Goal: Task Accomplishment & Management: Manage account settings

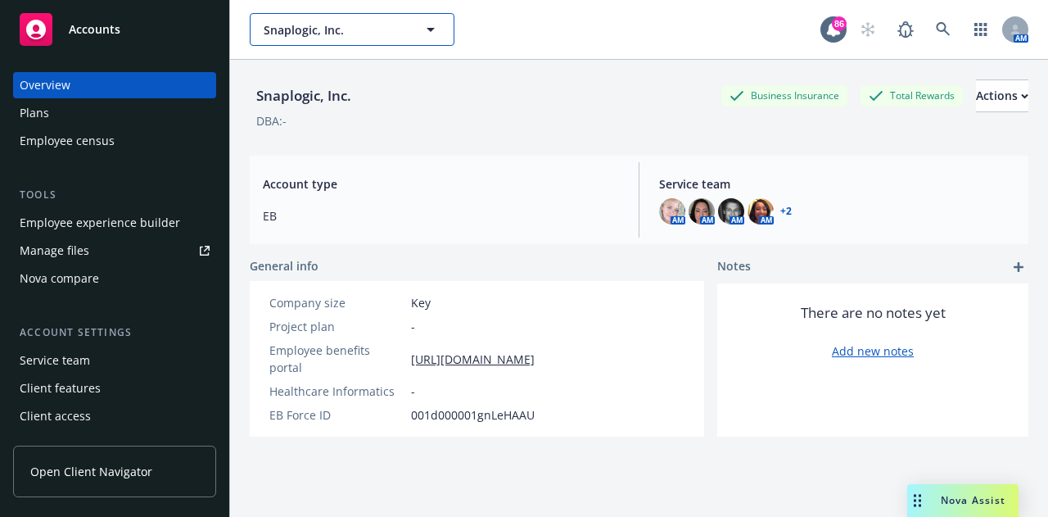
click at [316, 35] on span "Snaplogic, Inc." at bounding box center [335, 29] width 142 height 17
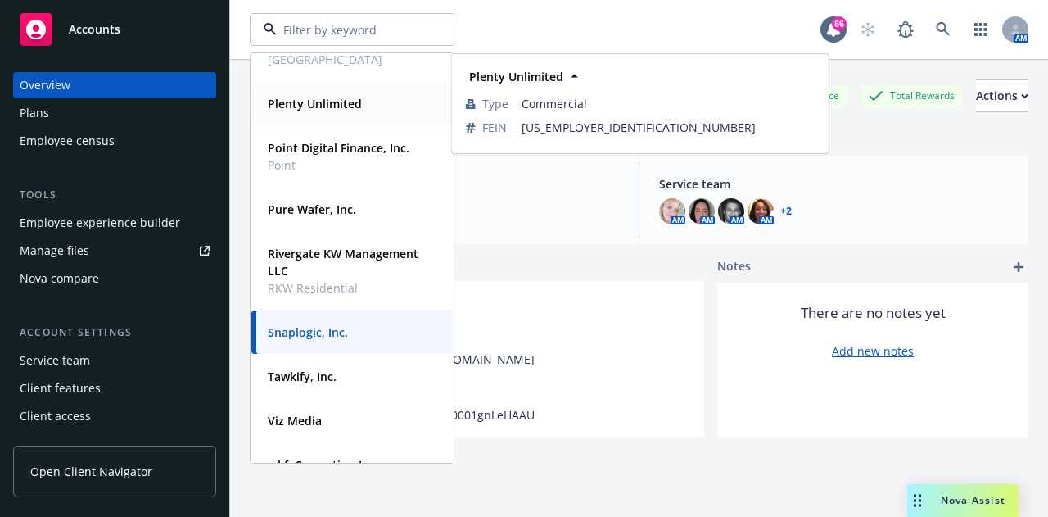
scroll to position [234, 0]
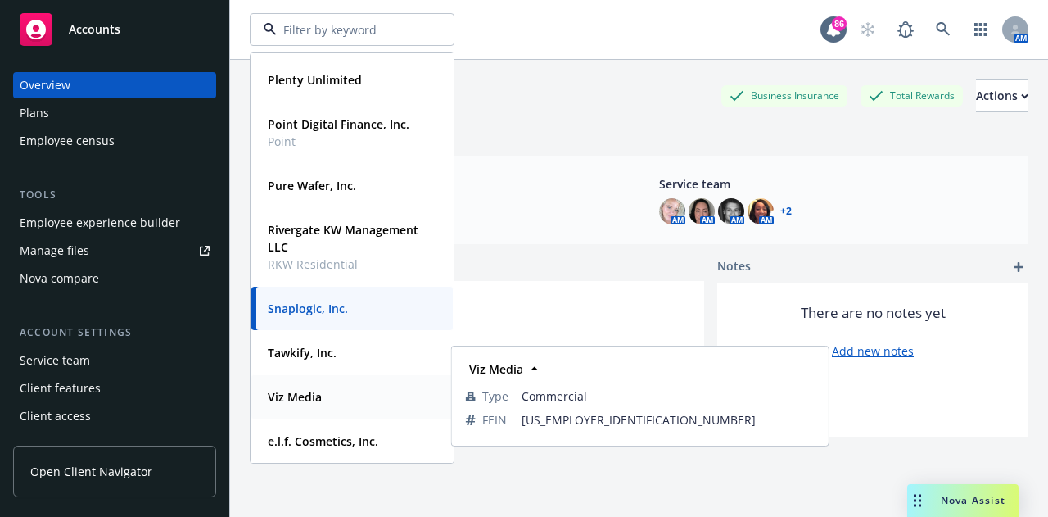
click at [268, 389] on strong "Viz Media" at bounding box center [295, 397] width 54 height 16
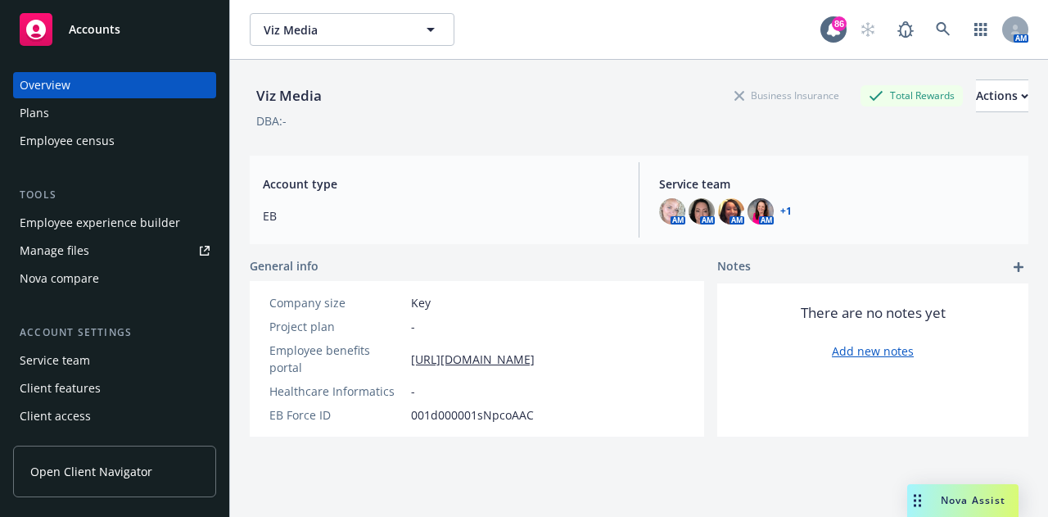
click at [123, 219] on div "Employee experience builder" at bounding box center [100, 223] width 160 height 26
click at [345, 30] on span "Viz Media" at bounding box center [335, 29] width 142 height 17
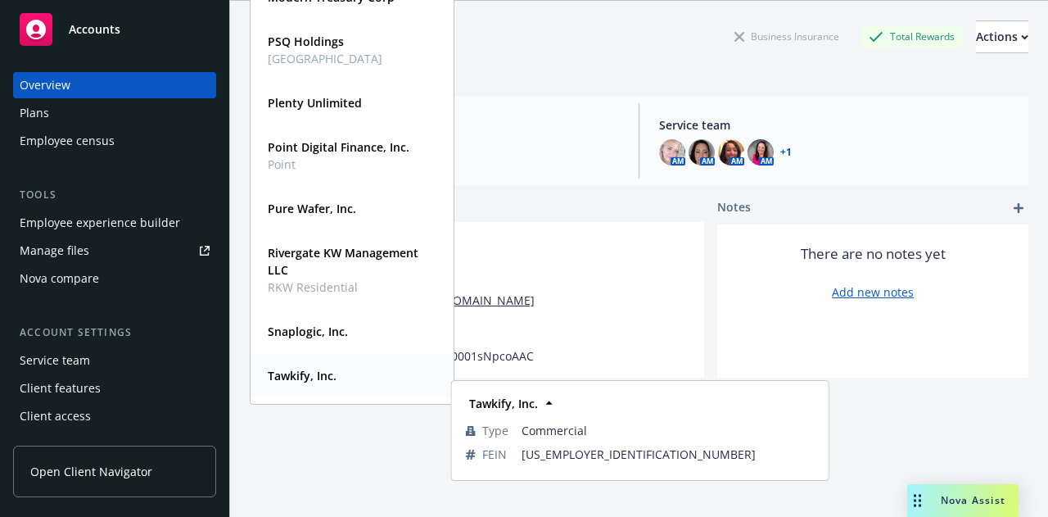
scroll to position [70, 0]
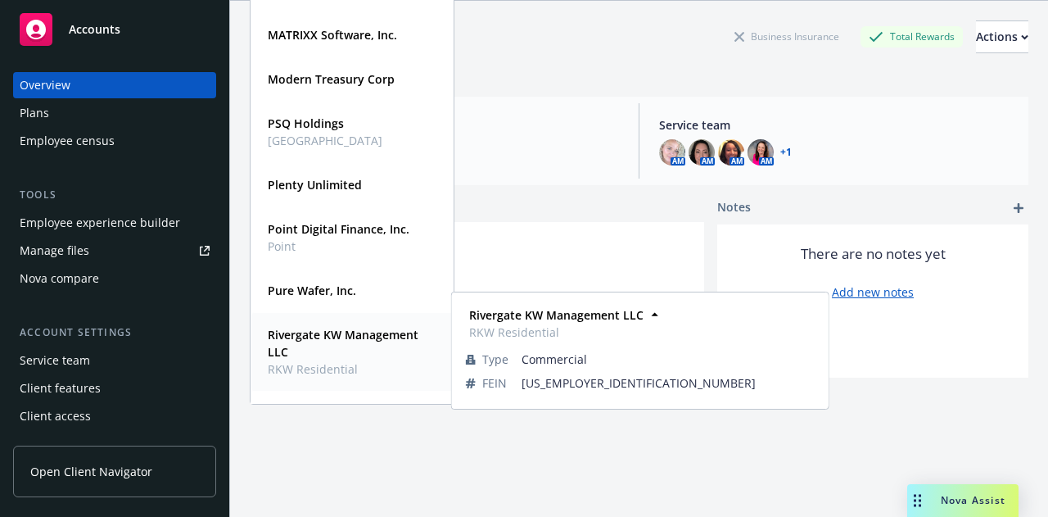
click at [320, 336] on strong "Rivergate KW Management LLC" at bounding box center [343, 343] width 151 height 33
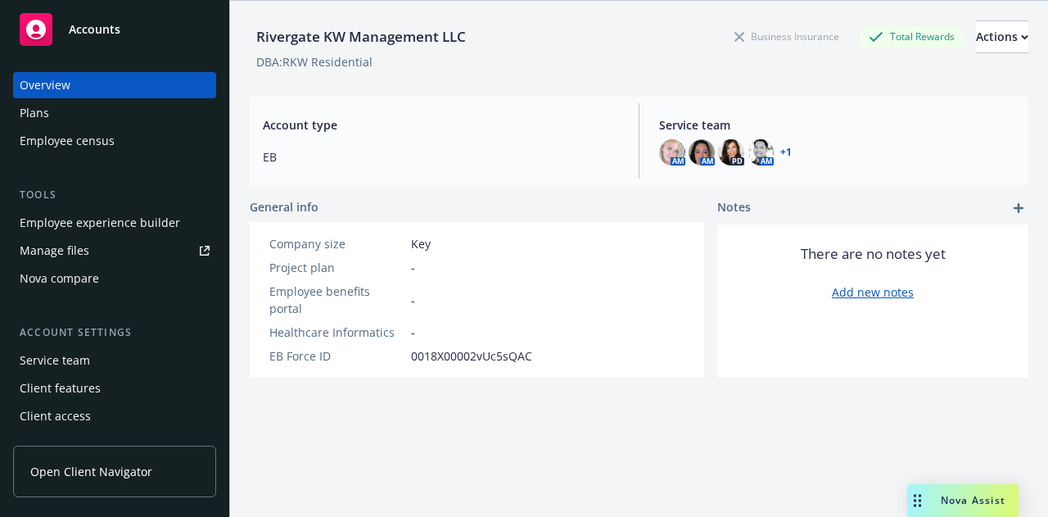
click at [43, 222] on div "Employee experience builder" at bounding box center [100, 223] width 160 height 26
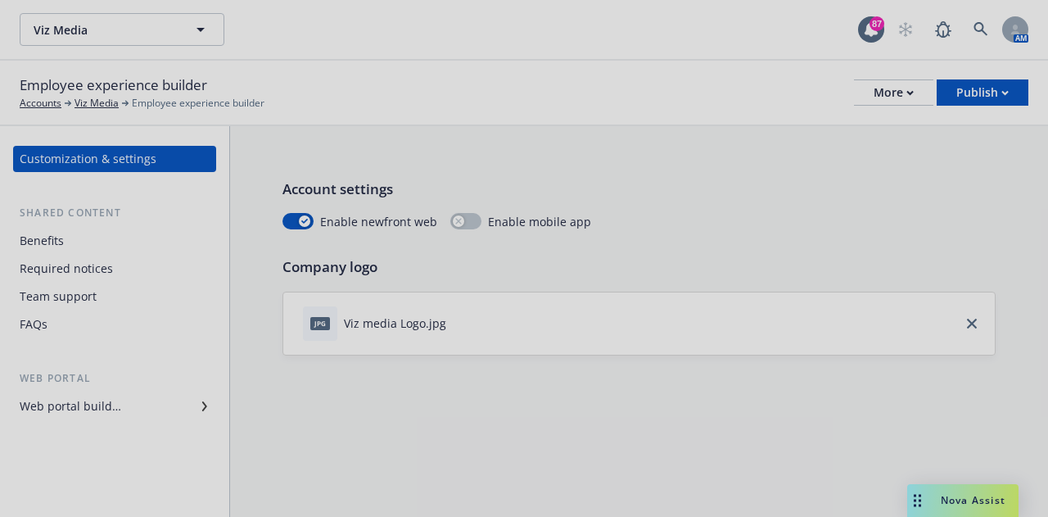
click at [51, 245] on div at bounding box center [524, 258] width 1048 height 517
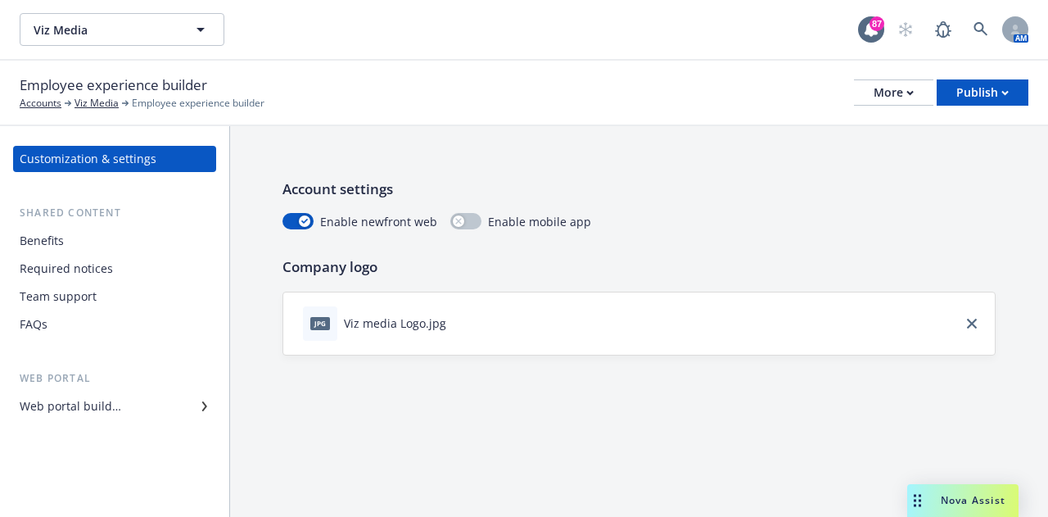
click at [51, 245] on div "Benefits" at bounding box center [42, 241] width 44 height 26
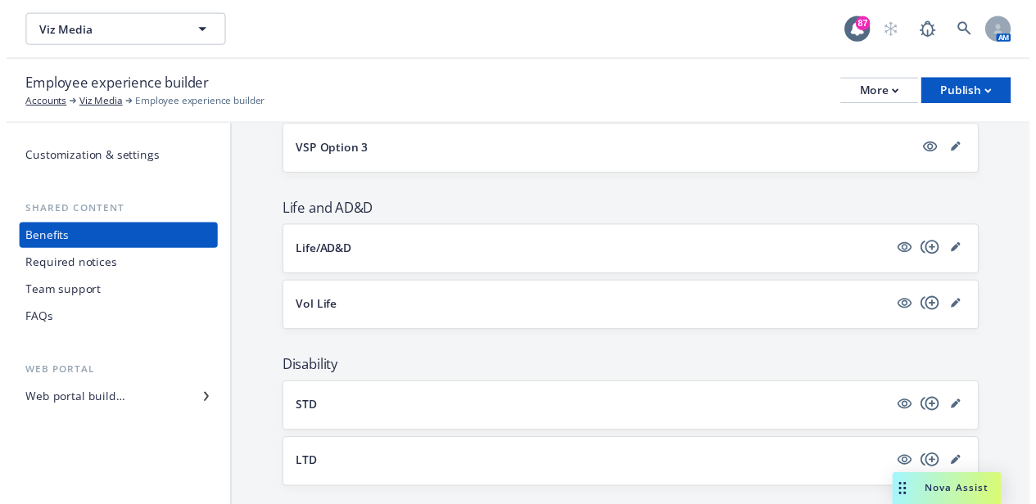
scroll to position [819, 0]
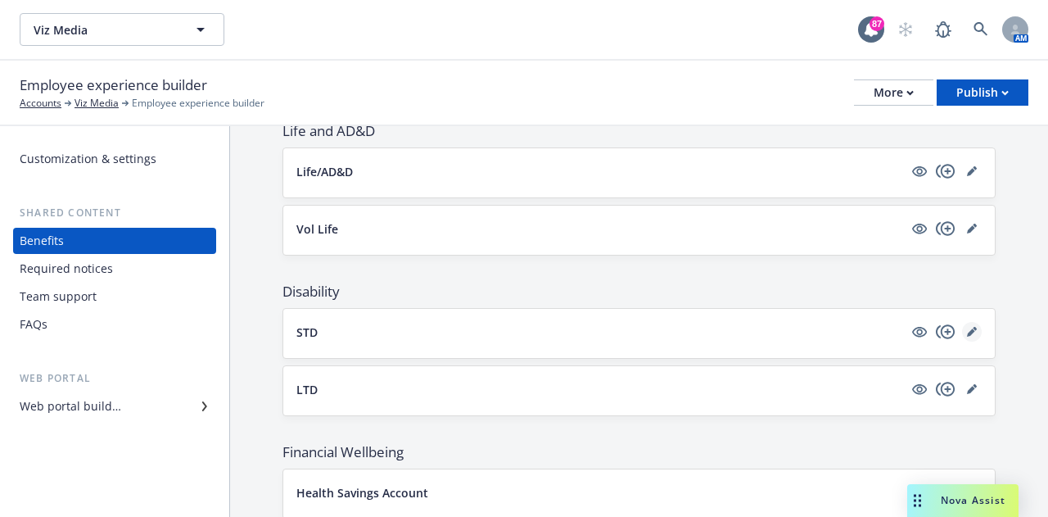
click at [968, 323] on link "editPencil" at bounding box center [972, 332] width 20 height 20
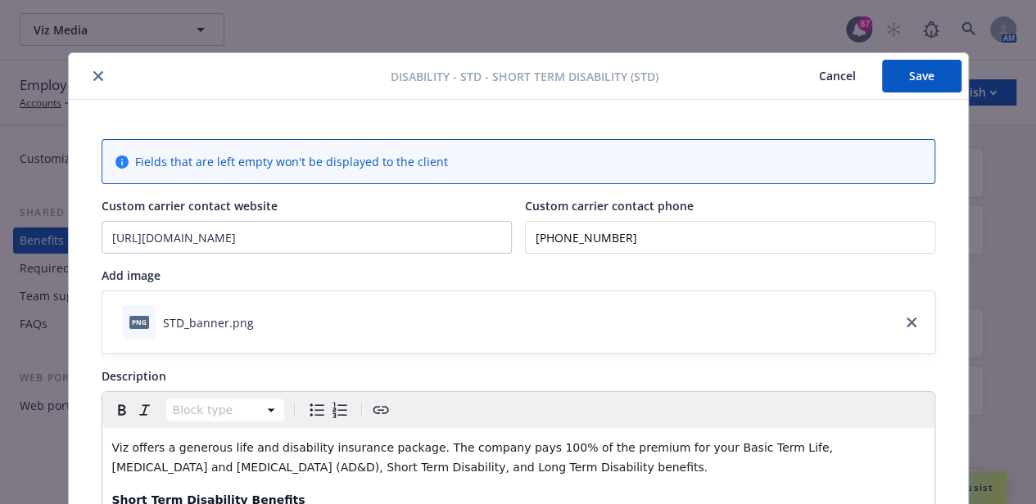
click at [93, 74] on icon "close" at bounding box center [98, 76] width 10 height 10
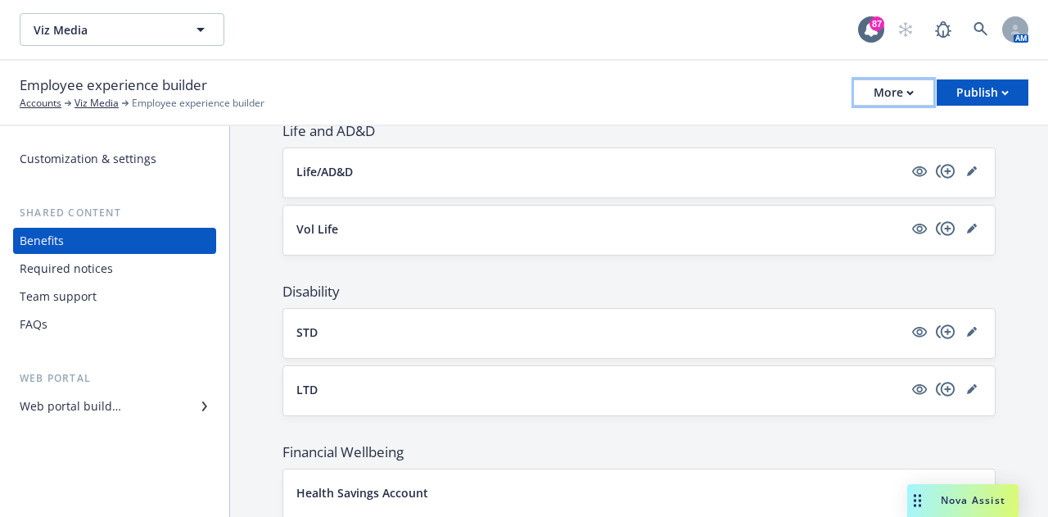
drag, startPoint x: 905, startPoint y: 88, endPoint x: 907, endPoint y: 106, distance: 17.3
click at [905, 88] on div "More" at bounding box center [893, 92] width 40 height 25
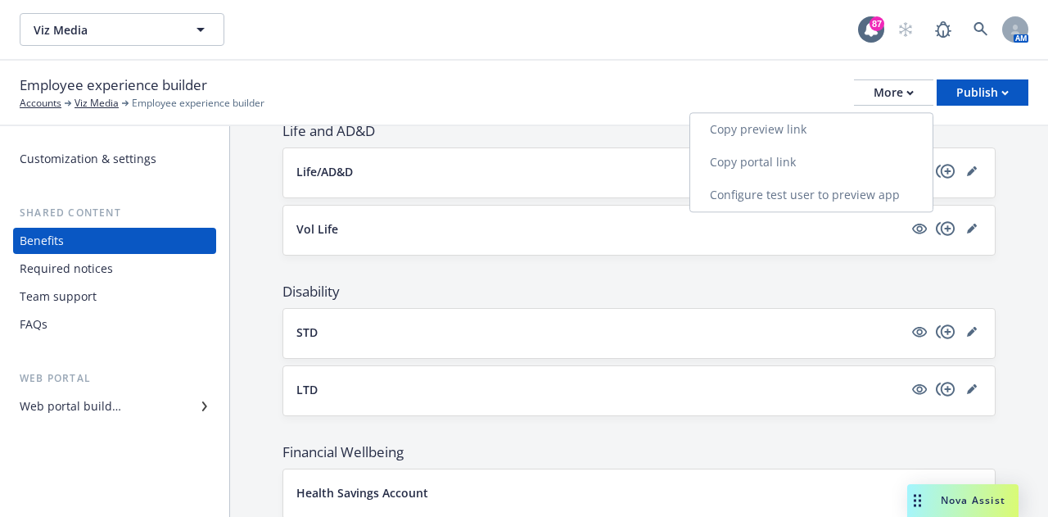
click at [783, 167] on link "Copy portal link" at bounding box center [811, 162] width 242 height 33
click at [964, 328] on link "editPencil" at bounding box center [972, 332] width 20 height 20
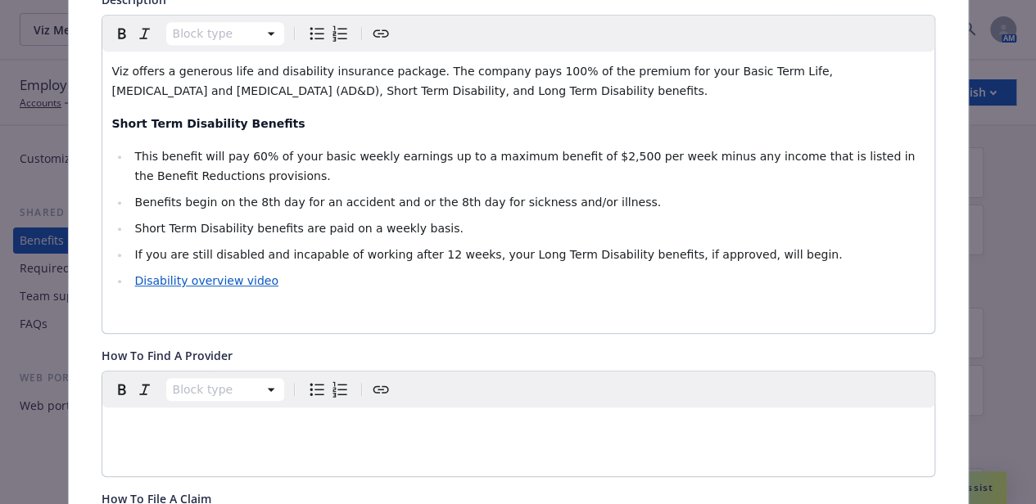
scroll to position [622, 0]
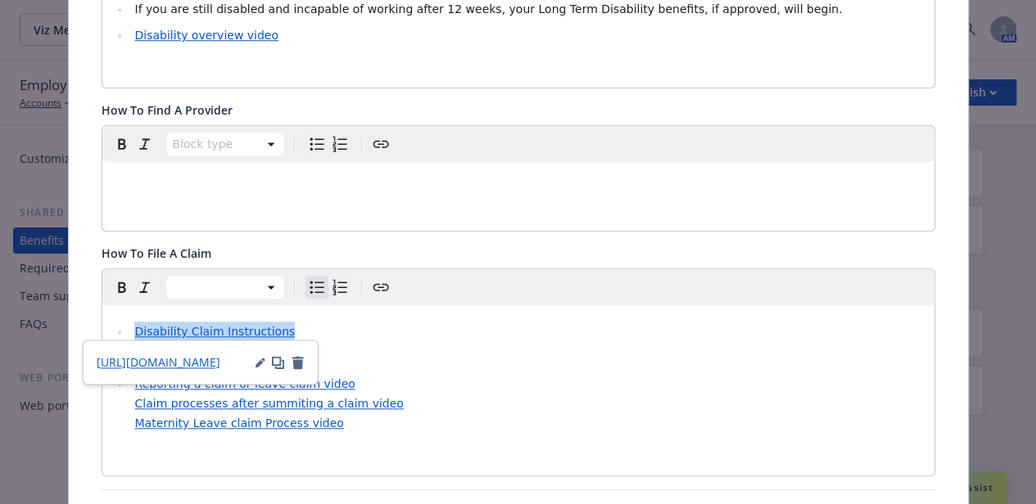
drag, startPoint x: 276, startPoint y: 332, endPoint x: 126, endPoint y: 330, distance: 149.8
click at [130, 330] on li "Disability Claim Instructions" at bounding box center [527, 332] width 794 height 20
click at [371, 284] on icon "Create link" at bounding box center [381, 288] width 20 height 20
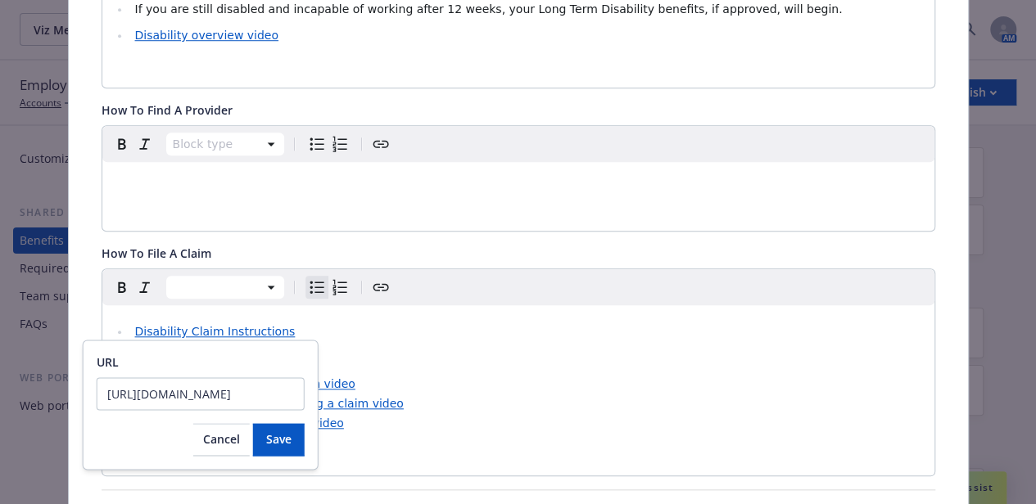
scroll to position [0, 514]
click at [232, 443] on span "Cancel" at bounding box center [221, 439] width 37 height 16
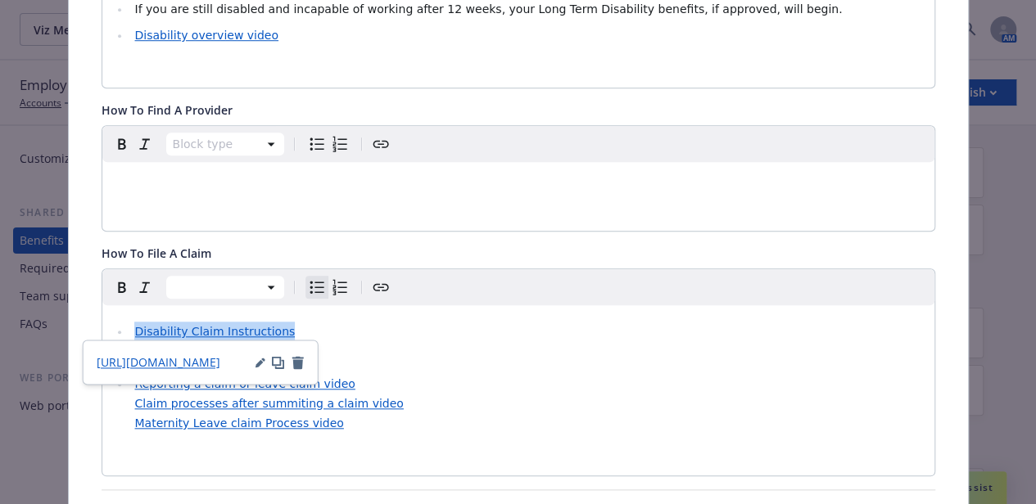
click at [344, 325] on li "Disability Claim Instructions" at bounding box center [527, 332] width 794 height 20
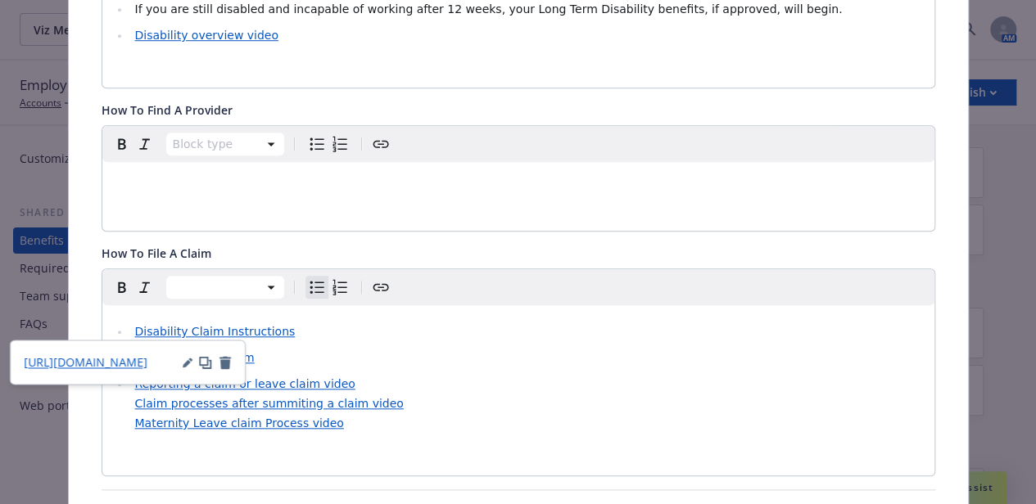
click at [297, 348] on li "Disability Claim form" at bounding box center [527, 358] width 794 height 20
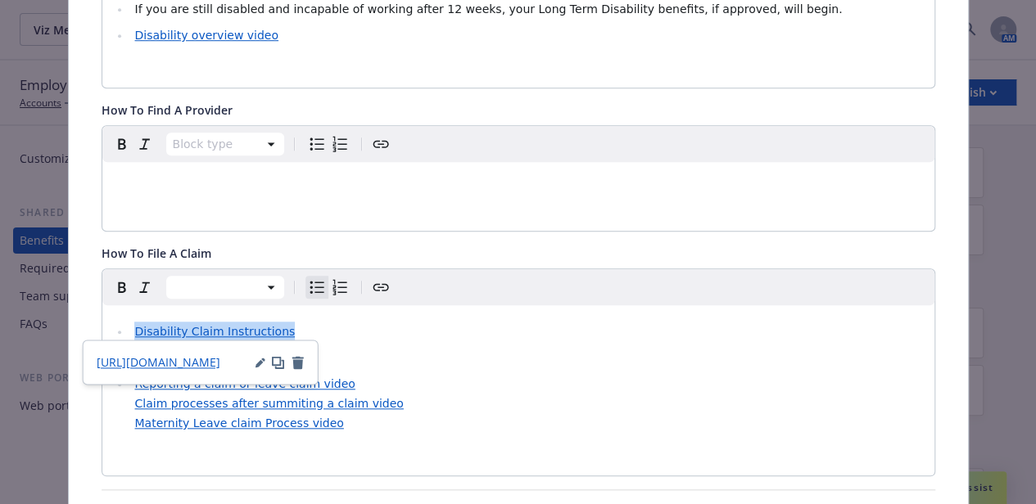
drag, startPoint x: 288, startPoint y: 326, endPoint x: 130, endPoint y: 330, distance: 158.1
click at [130, 330] on li "Disability Claim Instructions" at bounding box center [527, 332] width 794 height 20
click at [255, 360] on icon "button" at bounding box center [260, 363] width 10 height 10
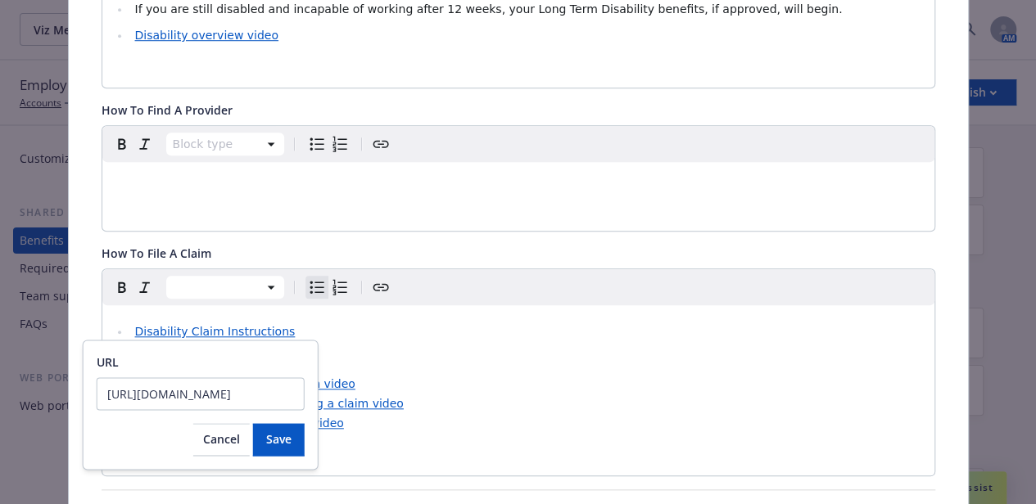
scroll to position [0, 514]
click at [457, 363] on li "Disability Claim form" at bounding box center [527, 358] width 794 height 20
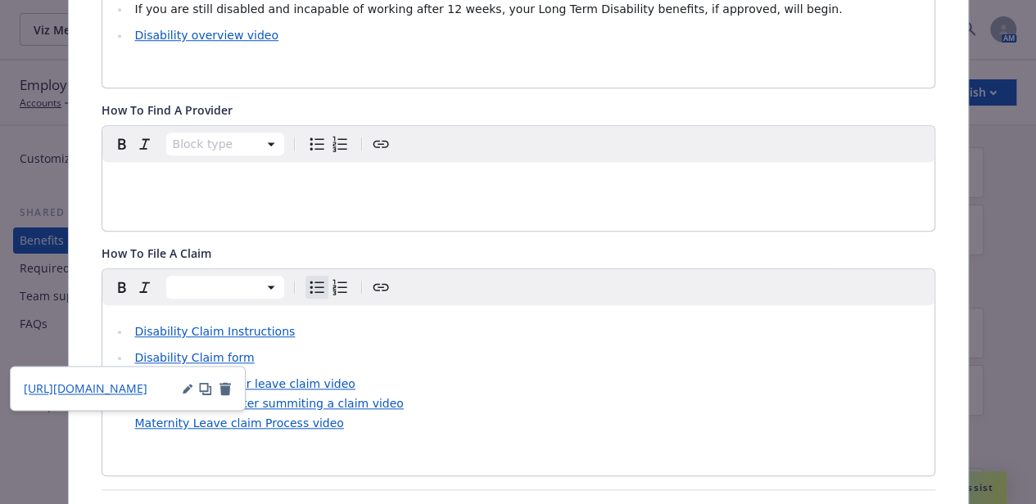
click at [134, 327] on span "Disability Claim Instructions" at bounding box center [214, 331] width 160 height 13
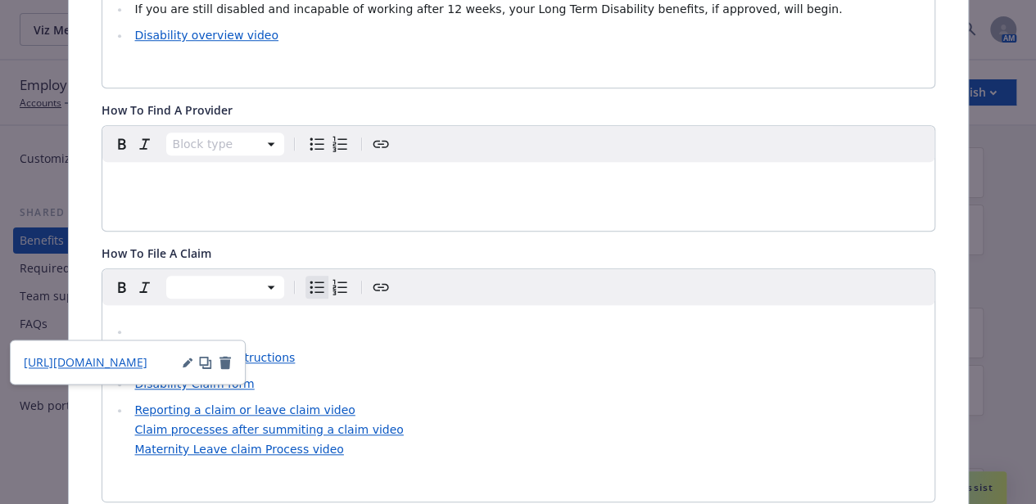
click at [130, 327] on li "editable markdown" at bounding box center [527, 332] width 794 height 20
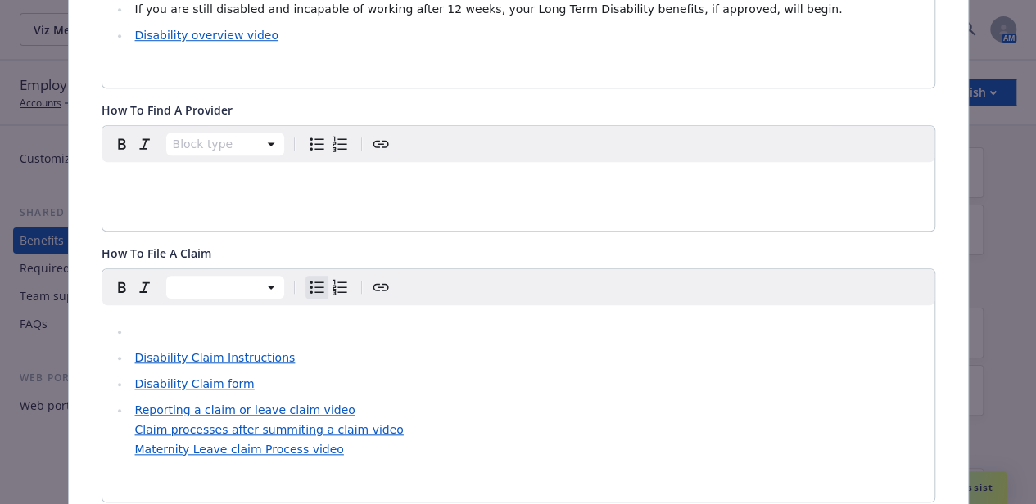
click at [372, 287] on icon "Create link" at bounding box center [380, 286] width 16 height 7
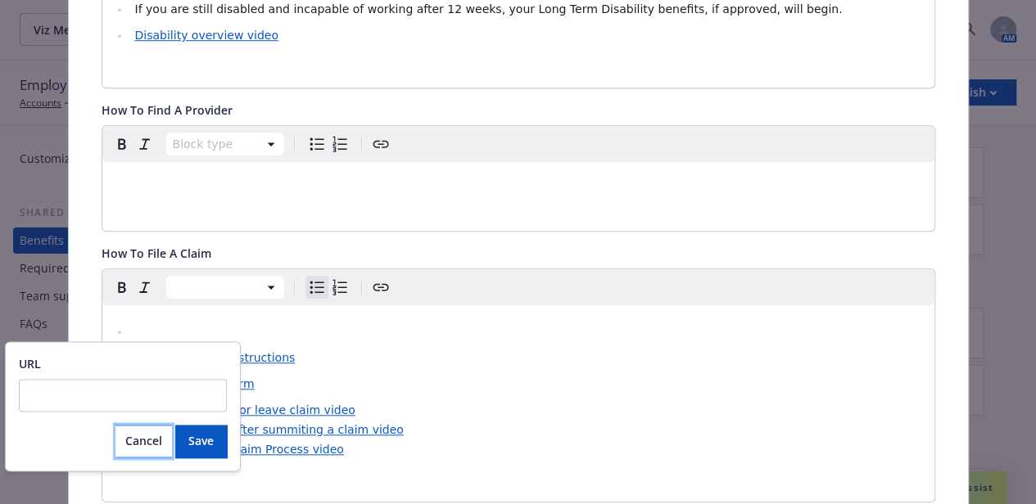
click at [142, 442] on span "Cancel" at bounding box center [143, 441] width 37 height 16
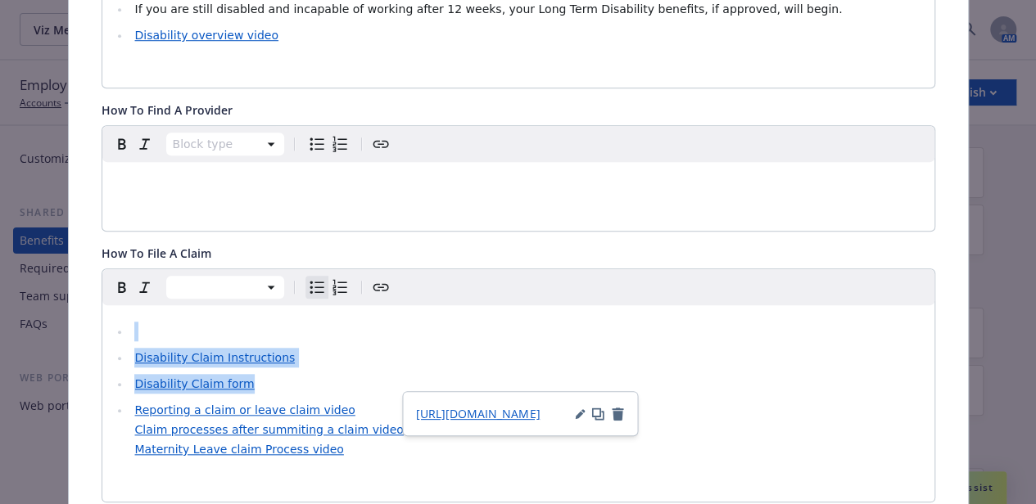
drag, startPoint x: 236, startPoint y: 382, endPoint x: 121, endPoint y: 330, distance: 126.0
click at [121, 330] on ul "Disability Claim Instructions Disability Claim form Reporting a claim or leave …" at bounding box center [518, 391] width 812 height 138
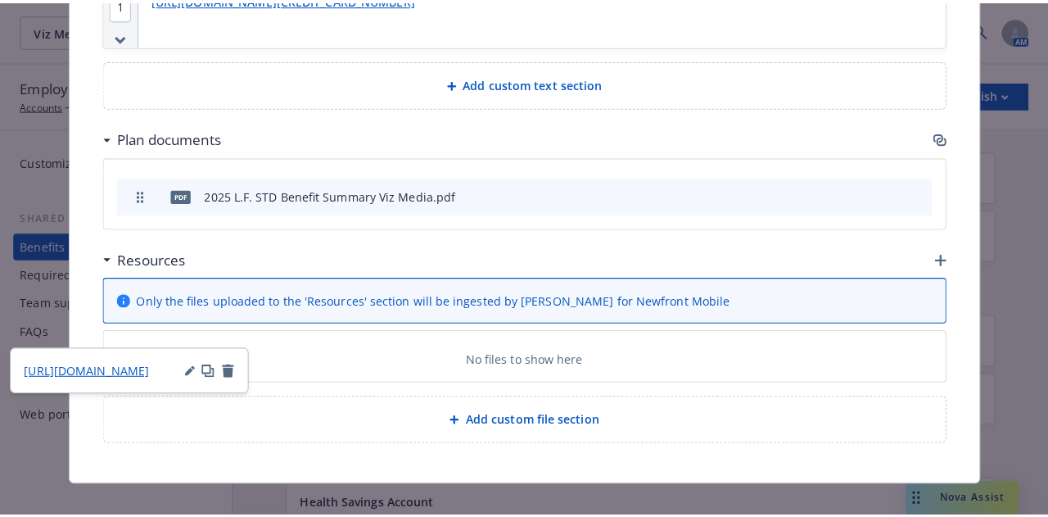
scroll to position [1170, 0]
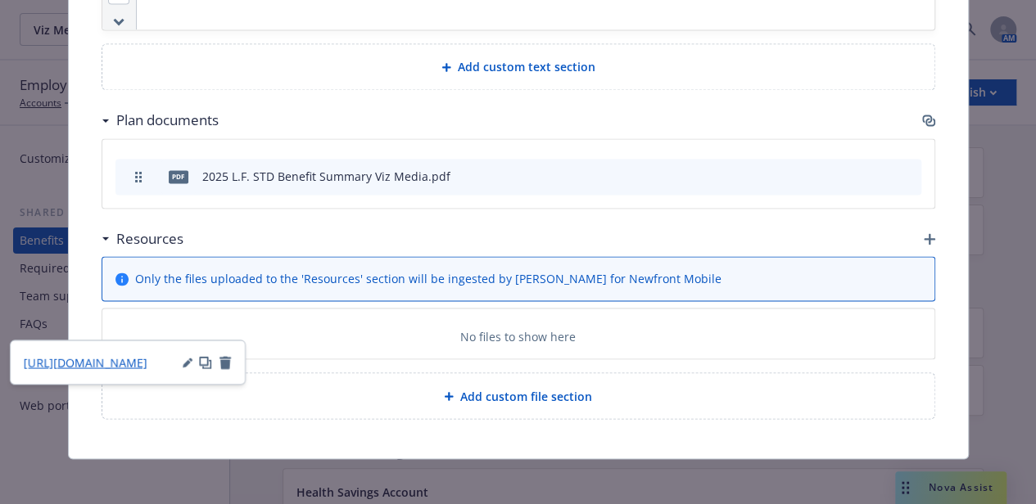
click at [926, 235] on icon "button" at bounding box center [928, 238] width 11 height 11
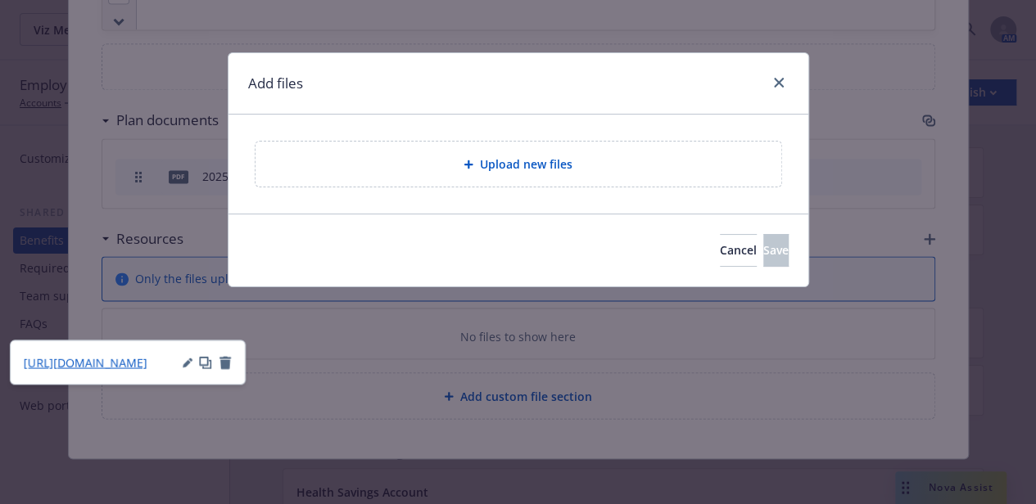
scroll to position [1158, 0]
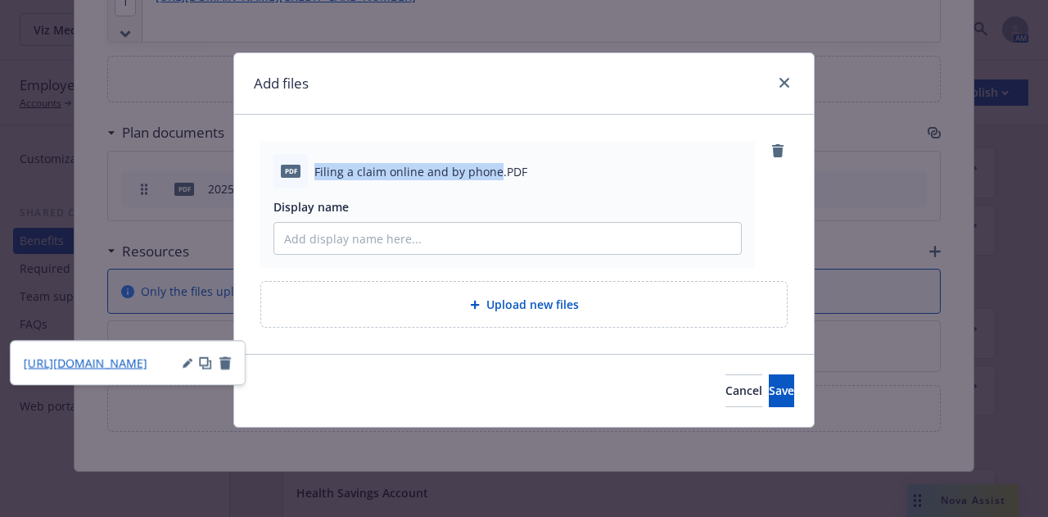
drag, startPoint x: 316, startPoint y: 169, endPoint x: 493, endPoint y: 172, distance: 176.8
click at [493, 172] on span "Filing a claim online and by phone.PDF" at bounding box center [420, 171] width 213 height 17
copy span "Filing a claim online and by phone"
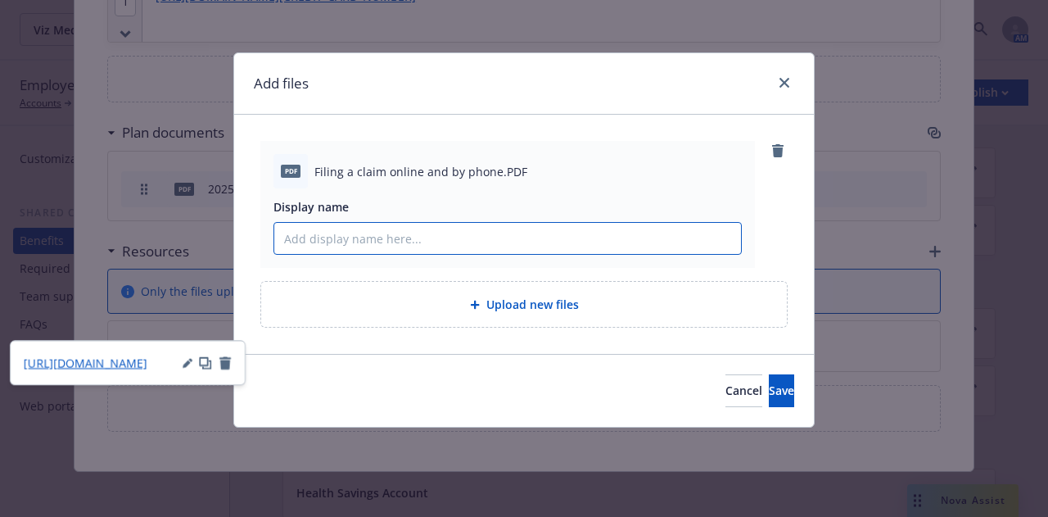
click at [481, 230] on input "Display name" at bounding box center [507, 238] width 467 height 31
paste input "Filing a claim online and by phone"
click at [413, 238] on input "Filing a claim online and by phone" at bounding box center [507, 238] width 467 height 31
type input "Filing a claim online or by phone"
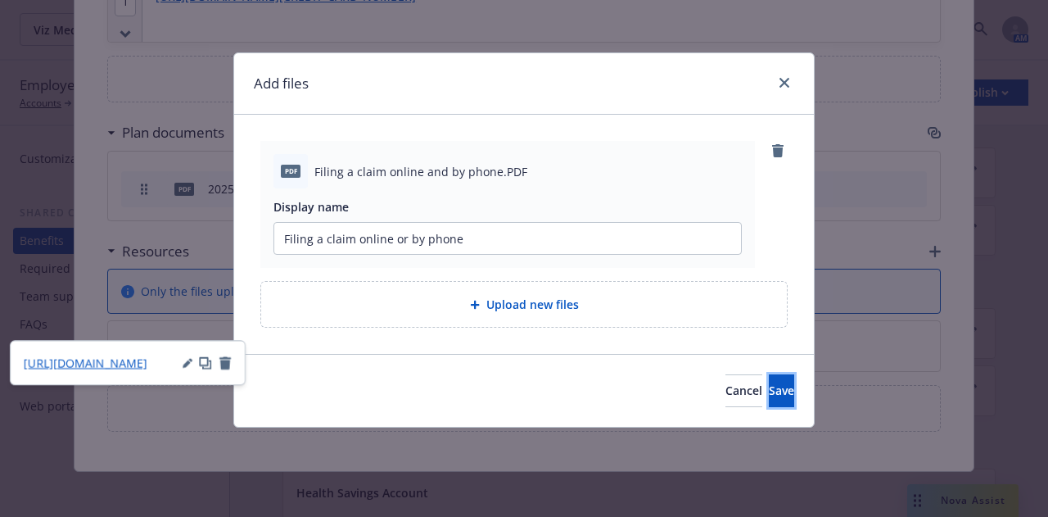
click at [769, 389] on button "Save" at bounding box center [781, 390] width 25 height 33
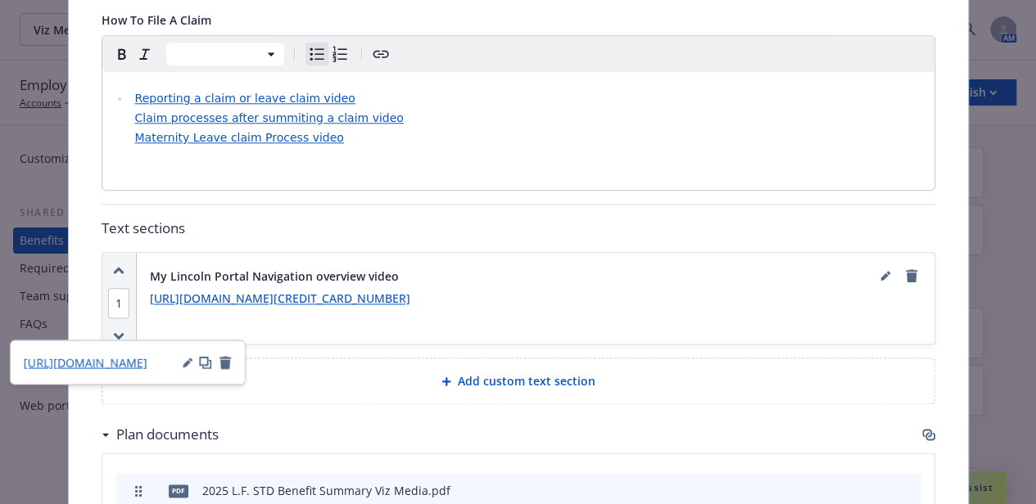
scroll to position [830, 0]
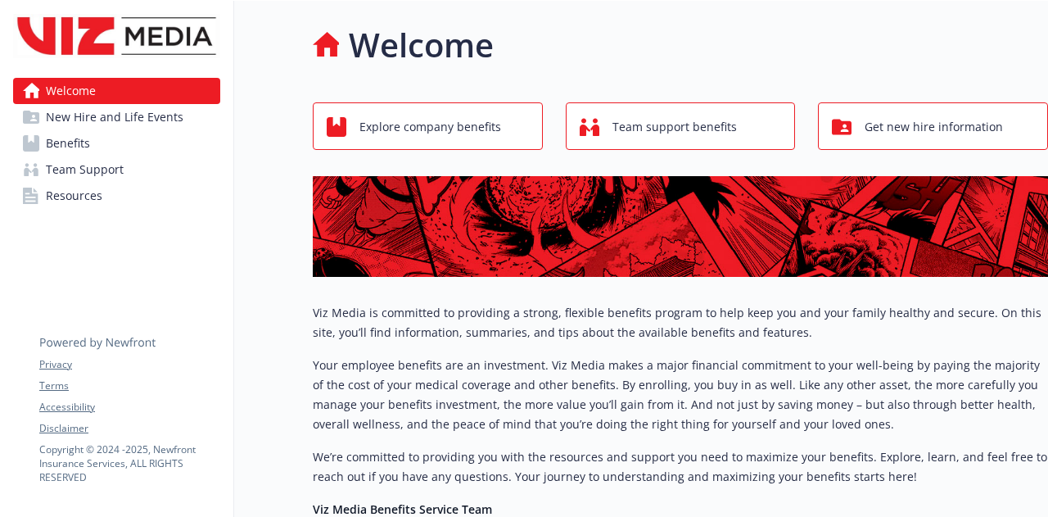
click at [125, 151] on link "Benefits" at bounding box center [116, 143] width 207 height 26
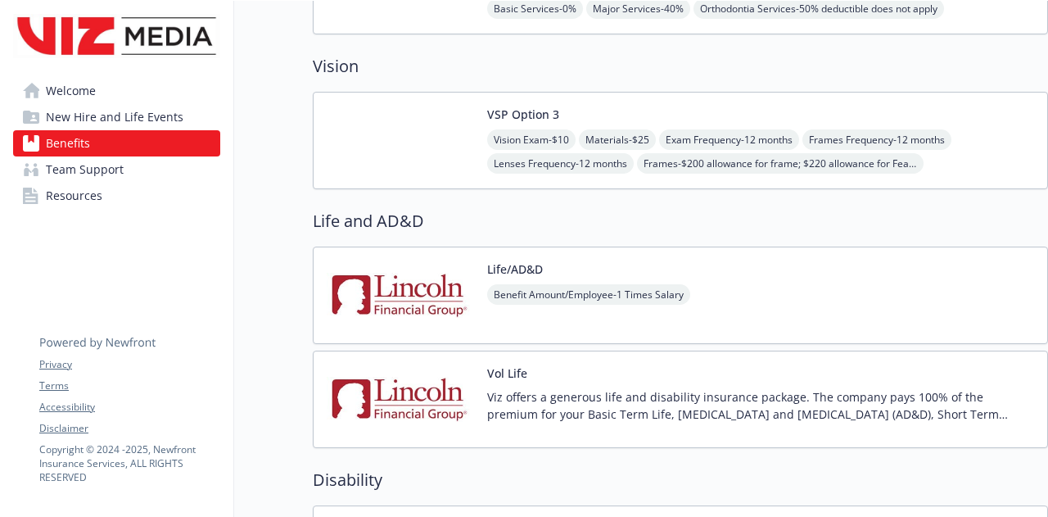
scroll to position [819, 0]
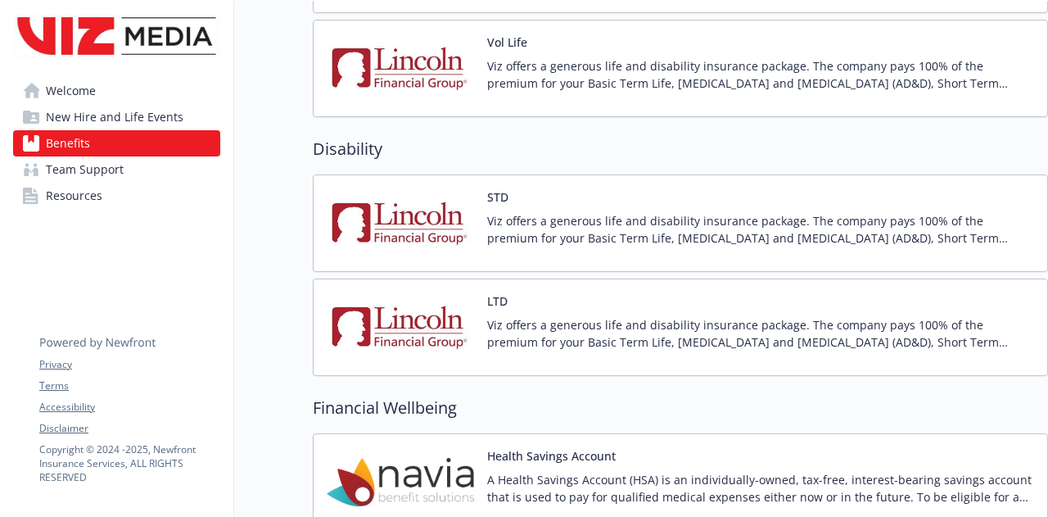
click at [526, 238] on p "Viz offers a generous life and disability insurance package. The company pays 1…" at bounding box center [760, 229] width 547 height 34
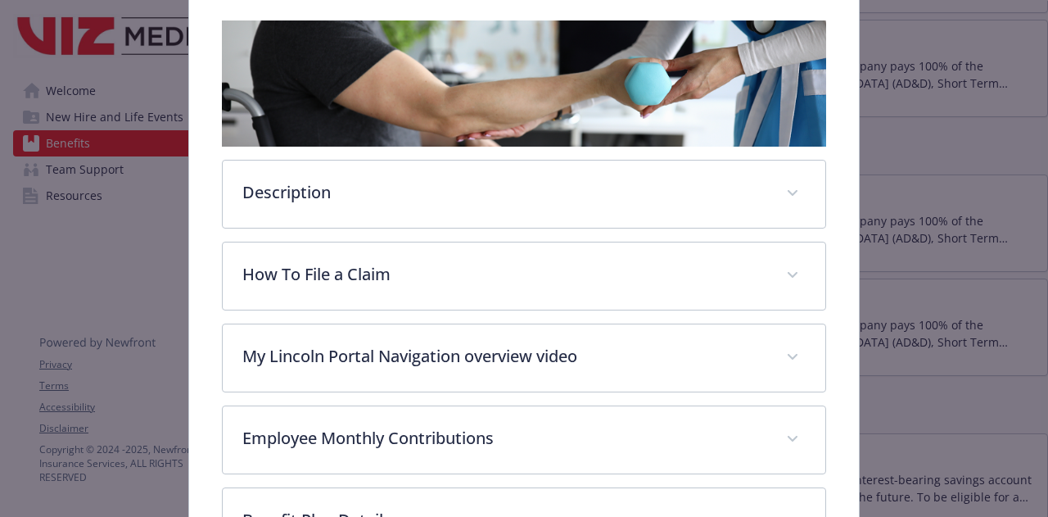
scroll to position [295, 0]
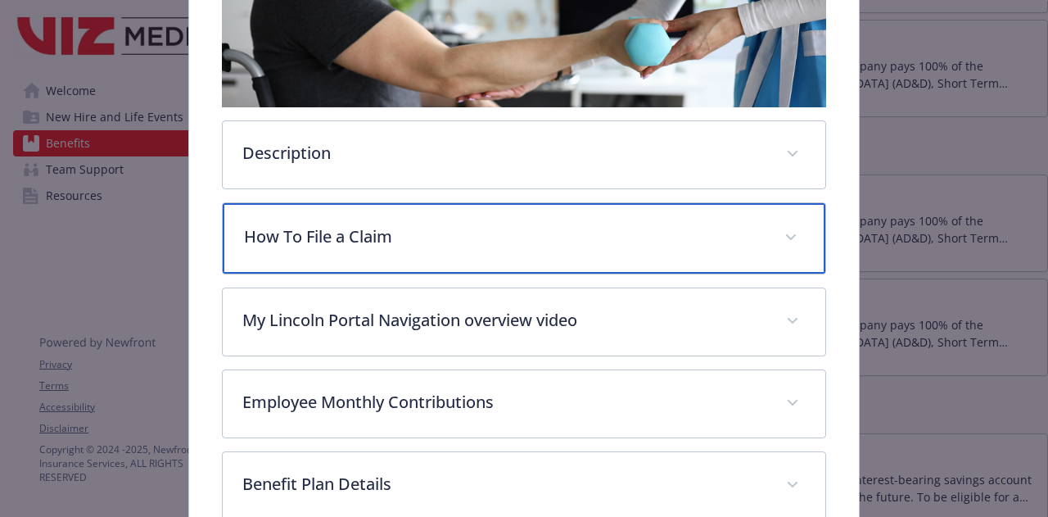
click at [304, 255] on div "How To File a Claim" at bounding box center [524, 238] width 602 height 70
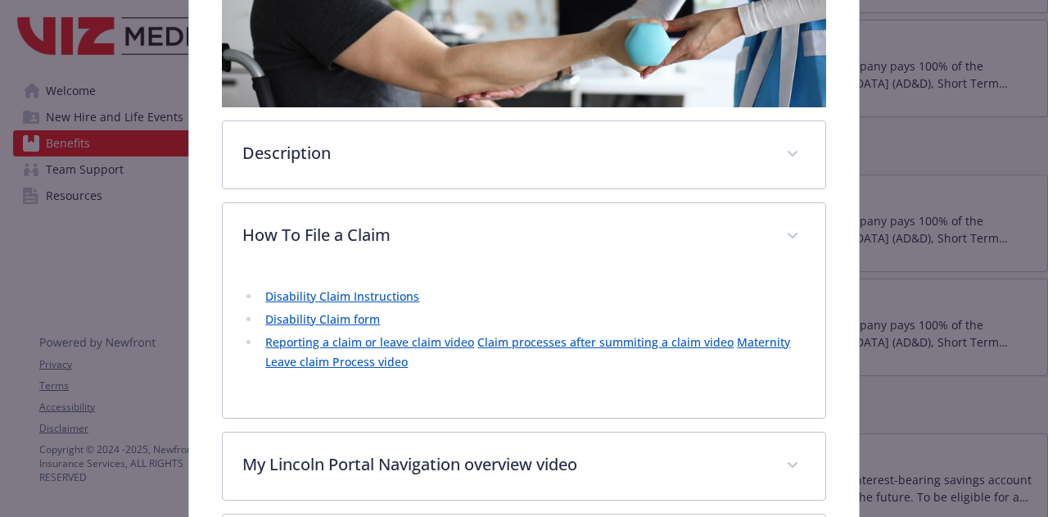
click at [323, 296] on link "Disability Claim Instructions" at bounding box center [342, 296] width 154 height 16
click at [341, 314] on link "Disability Claim form" at bounding box center [322, 319] width 115 height 16
click at [360, 334] on link "Reporting a claim or leave claim video" at bounding box center [369, 342] width 209 height 16
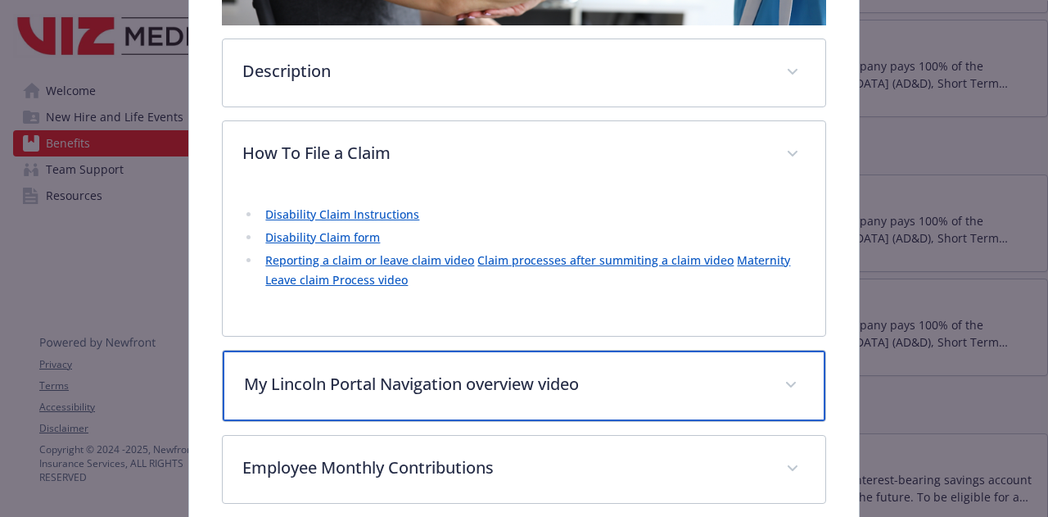
click at [472, 377] on p "My Lincoln Portal Navigation overview video" at bounding box center [504, 384] width 520 height 25
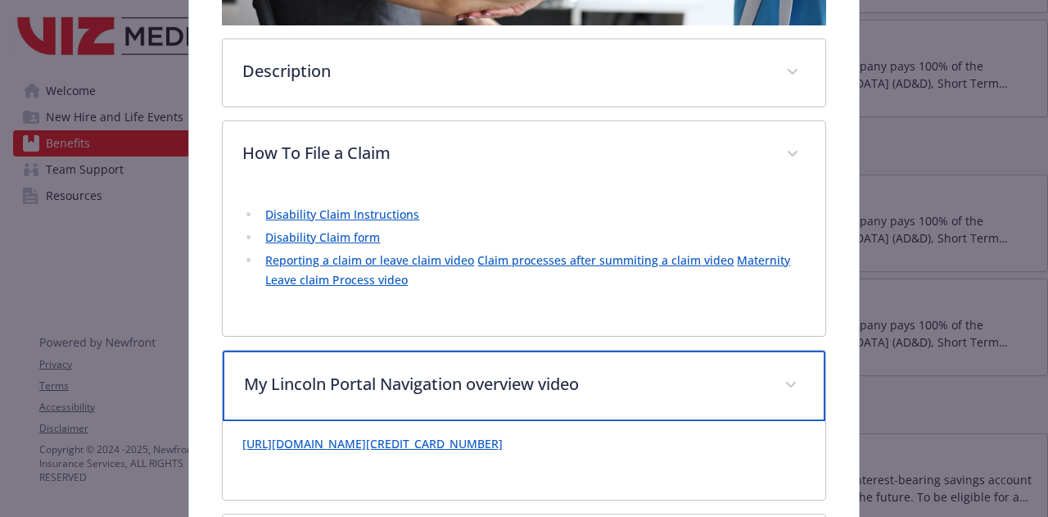
scroll to position [458, 0]
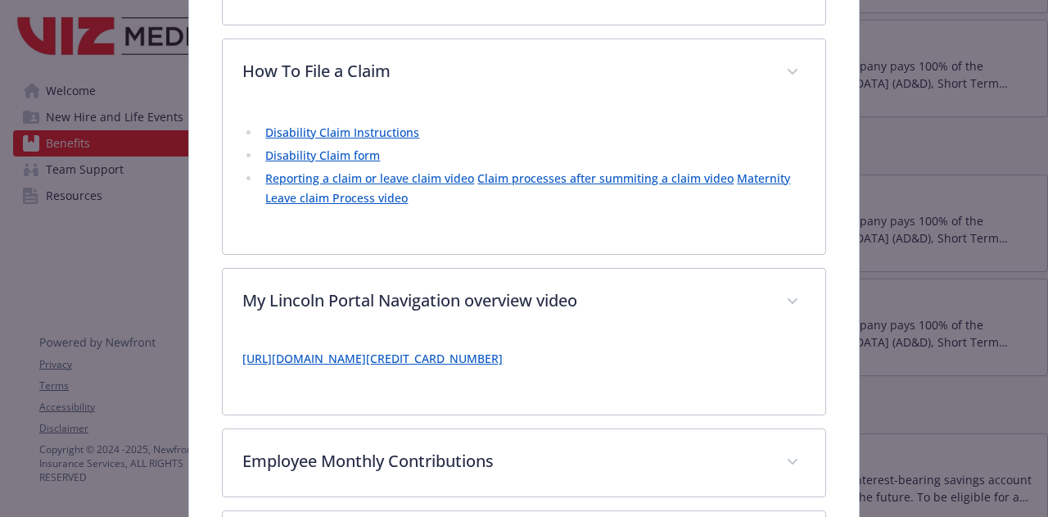
click at [483, 359] on link "https://players.brightcove.net/1134849171001/default_default/index.html?videoId…" at bounding box center [372, 358] width 260 height 16
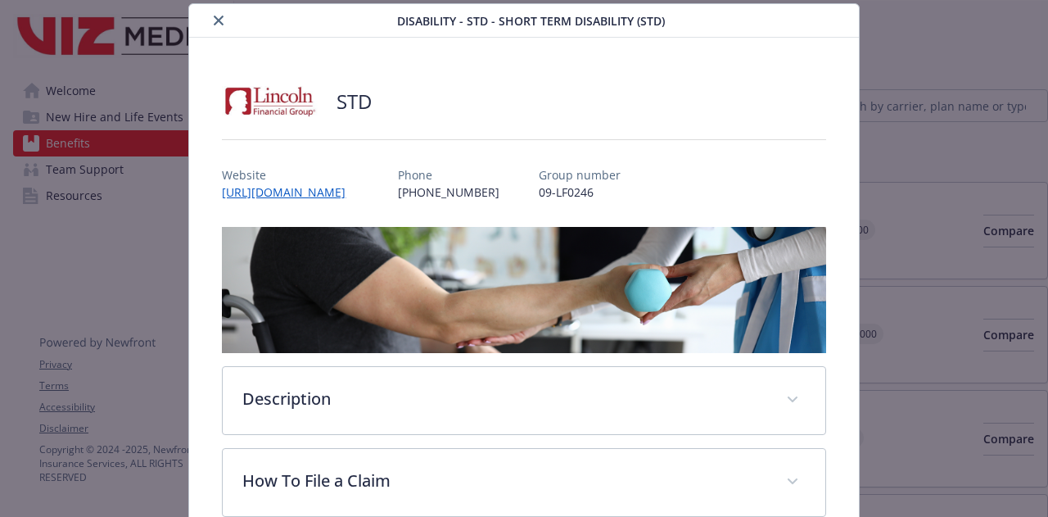
scroll to position [295, 0]
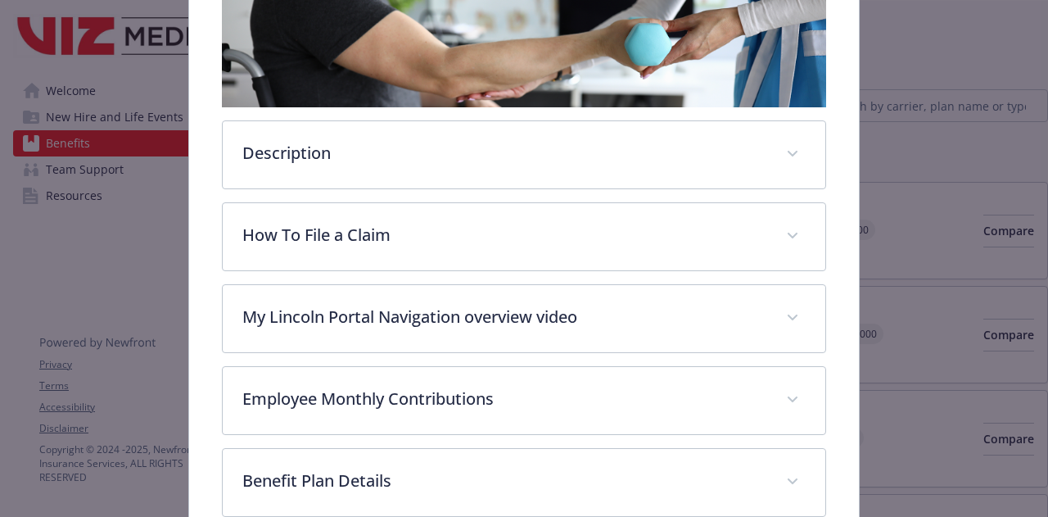
click at [363, 267] on div "Description Viz offers a generous life and disability insurance package. The co…" at bounding box center [523, 289] width 603 height 617
click at [365, 267] on div "Description Viz offers a generous life and disability insurance package. The co…" at bounding box center [523, 289] width 603 height 617
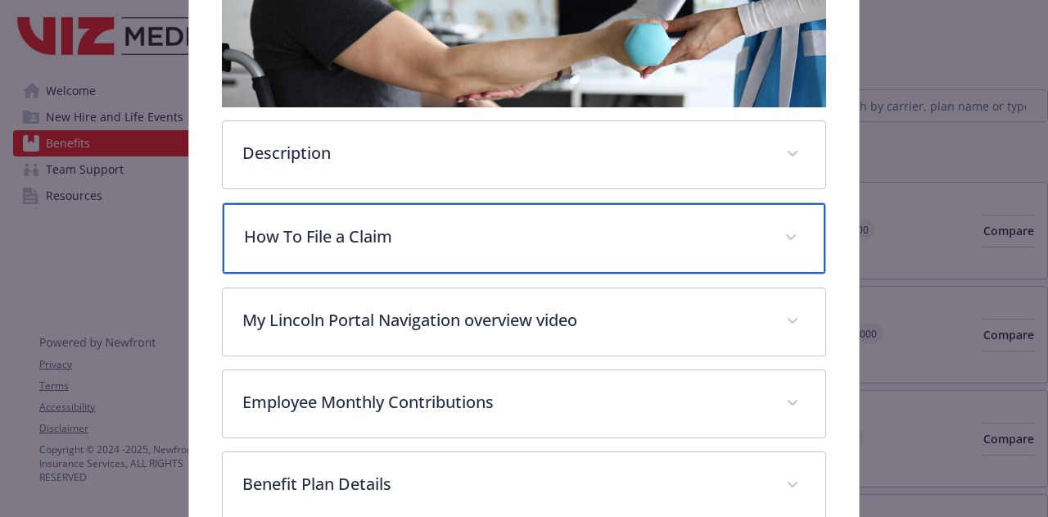
click at [376, 241] on p "How To File a Claim" at bounding box center [504, 236] width 520 height 25
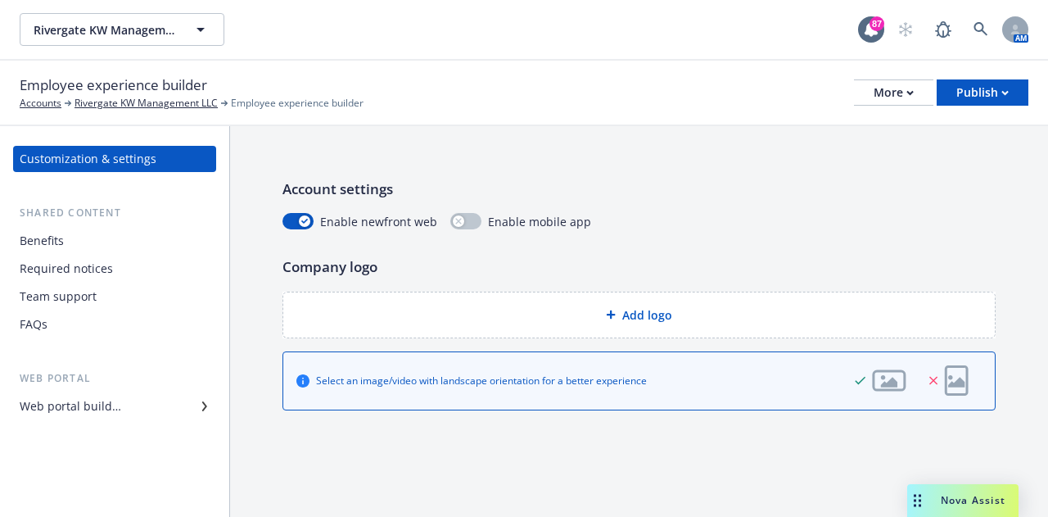
click at [68, 246] on div "Benefits" at bounding box center [115, 241] width 190 height 26
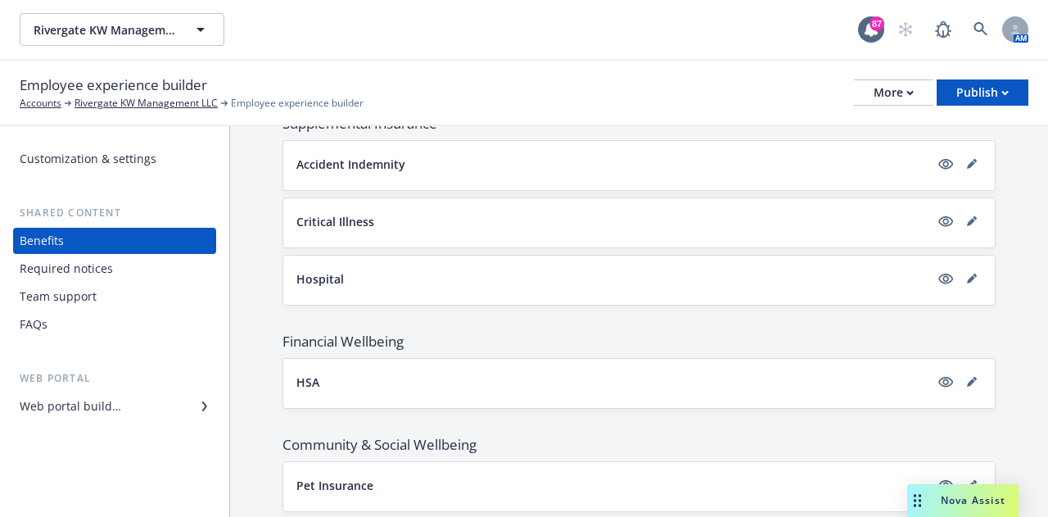
scroll to position [1214, 0]
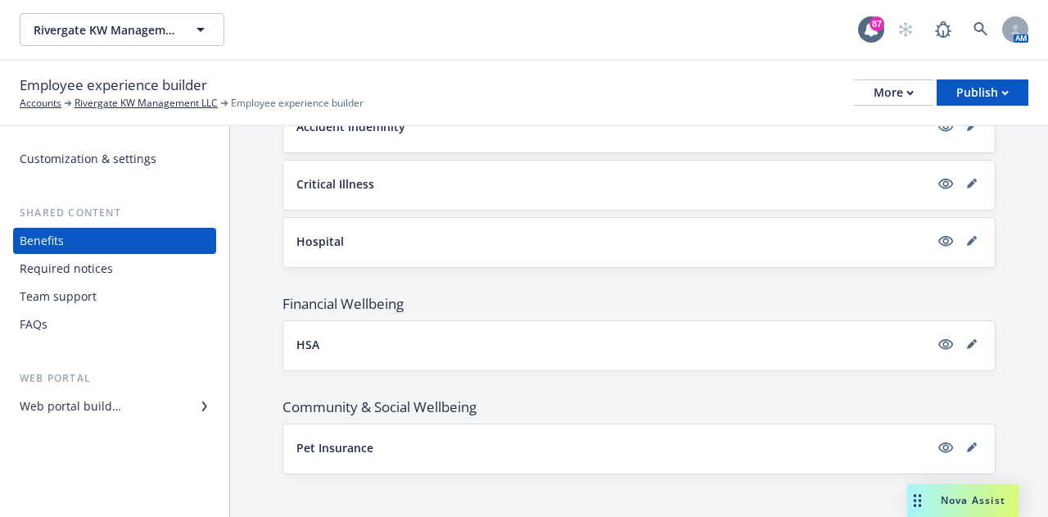
click at [69, 273] on div "Required notices" at bounding box center [66, 268] width 93 height 26
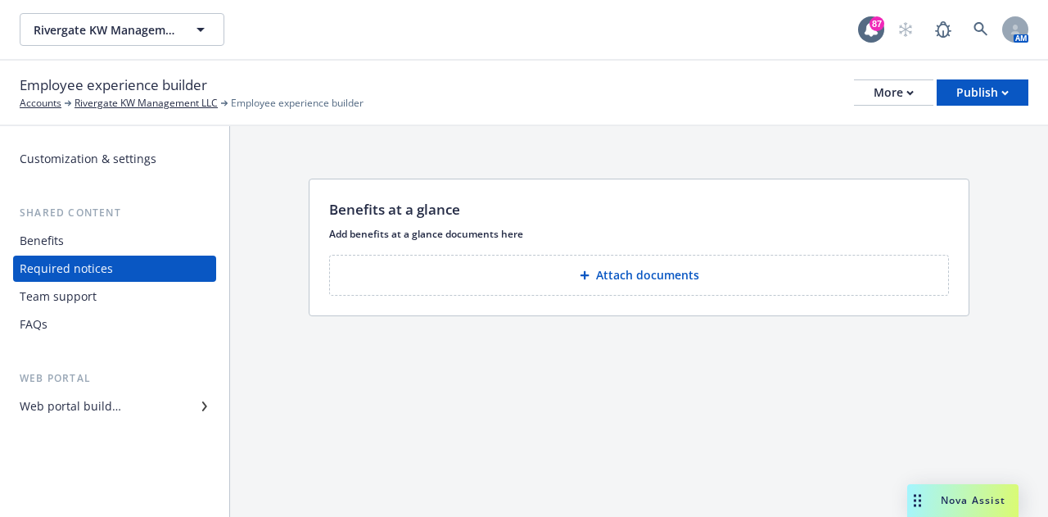
click at [117, 300] on div "Team support" at bounding box center [115, 296] width 190 height 26
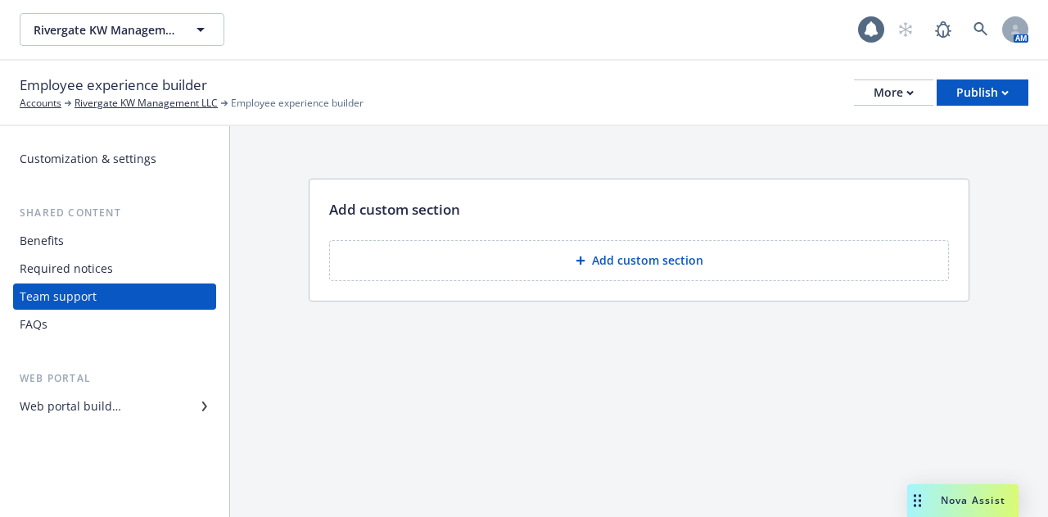
click at [98, 327] on div "FAQs" at bounding box center [115, 324] width 190 height 26
